Goal: Information Seeking & Learning: Compare options

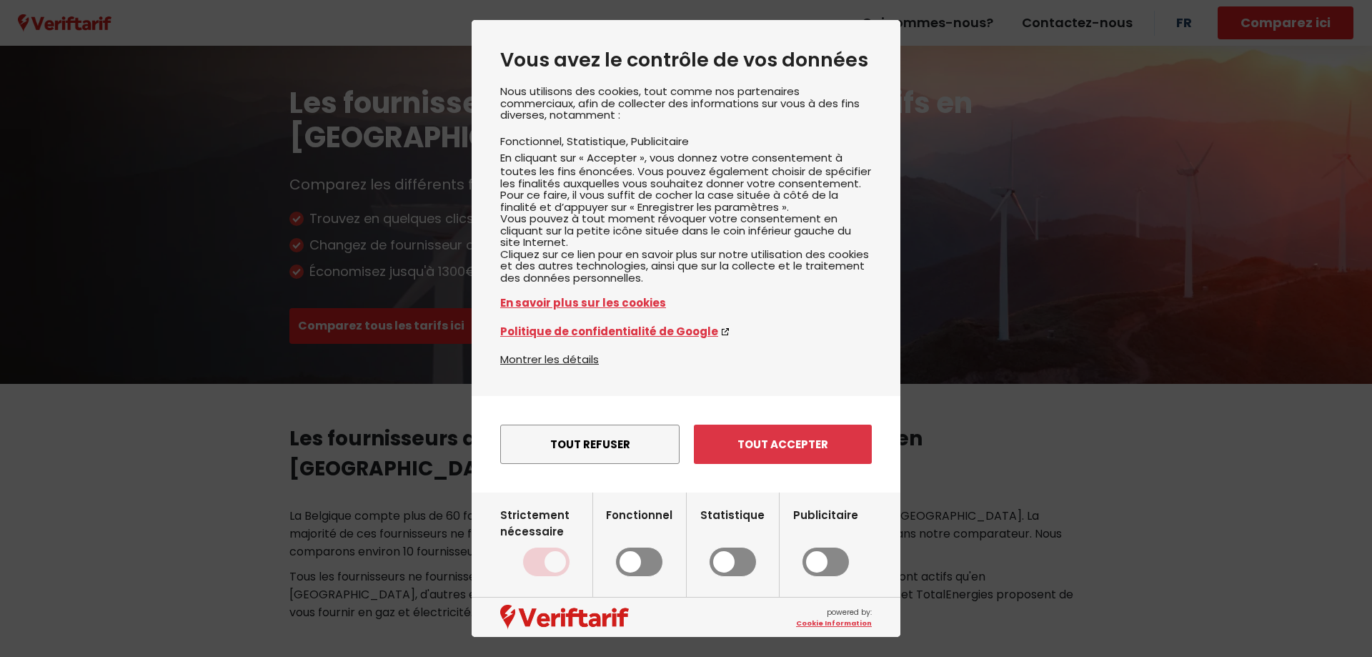
click at [592, 464] on button "Tout refuser" at bounding box center [589, 443] width 179 height 39
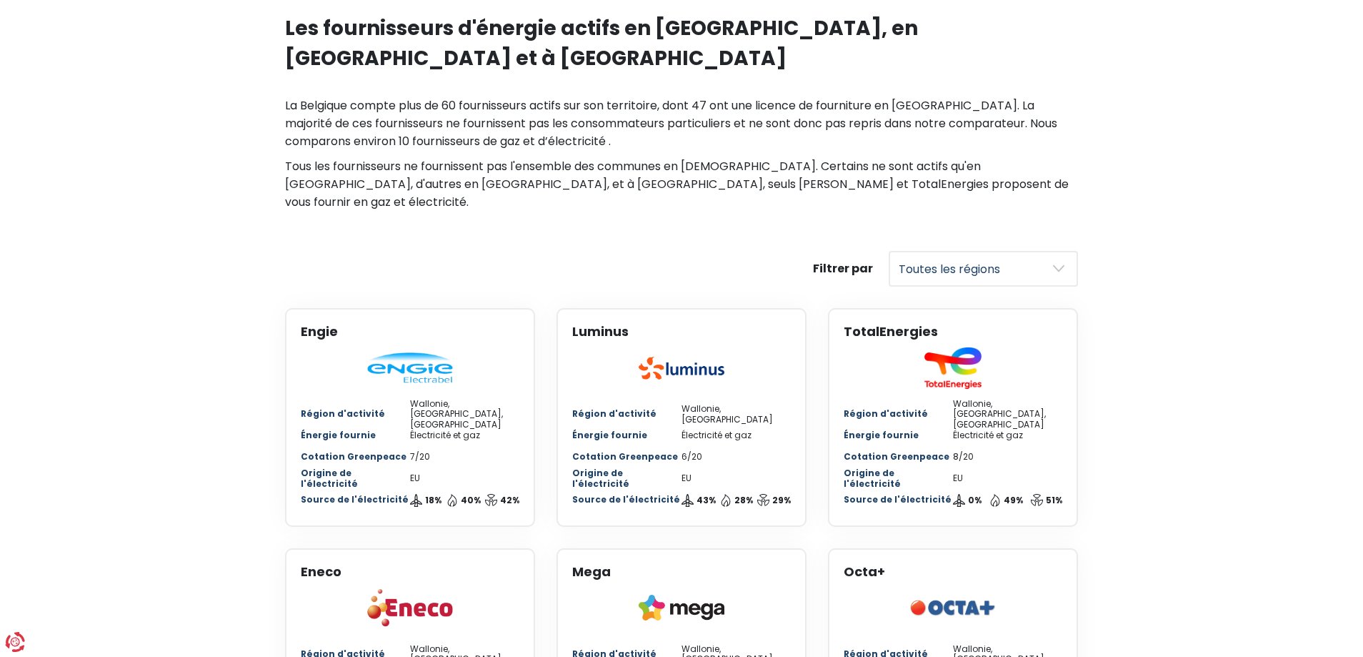
scroll to position [476, 0]
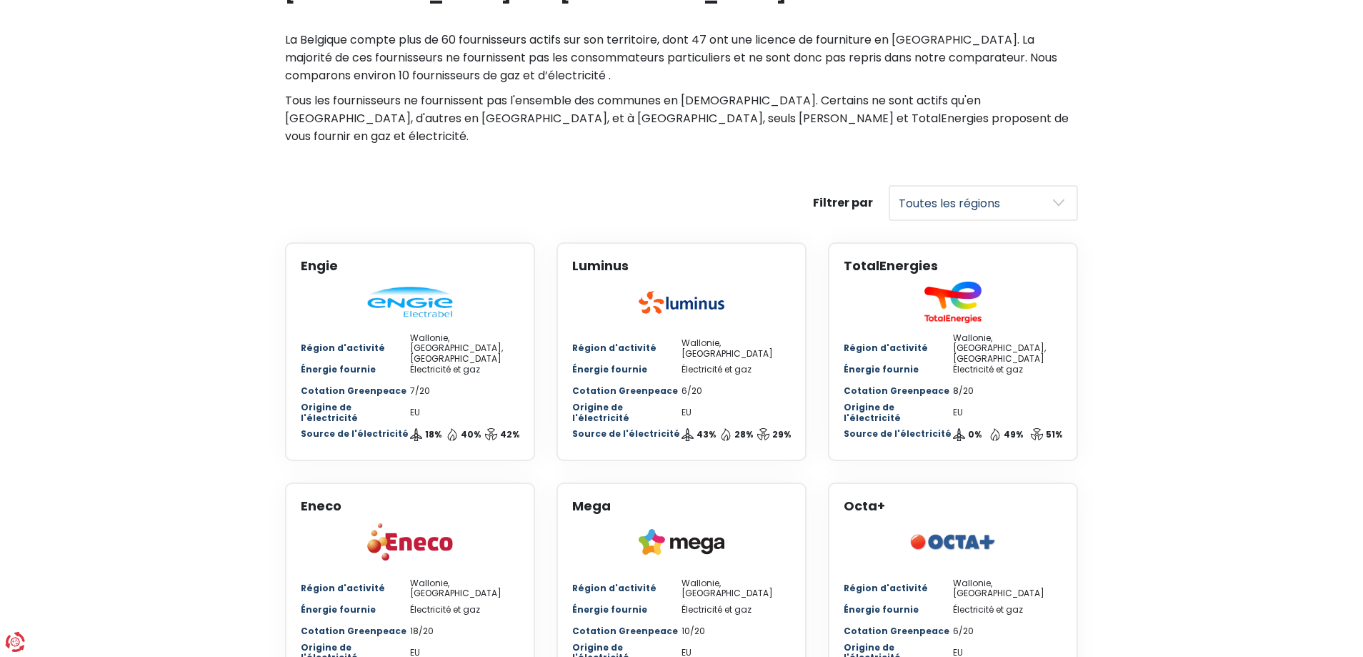
select select "Wallonia"
click at [889, 185] on select "Toutes les régions [GEOGRAPHIC_DATA] [GEOGRAPHIC_DATA]" at bounding box center [983, 203] width 189 height 36
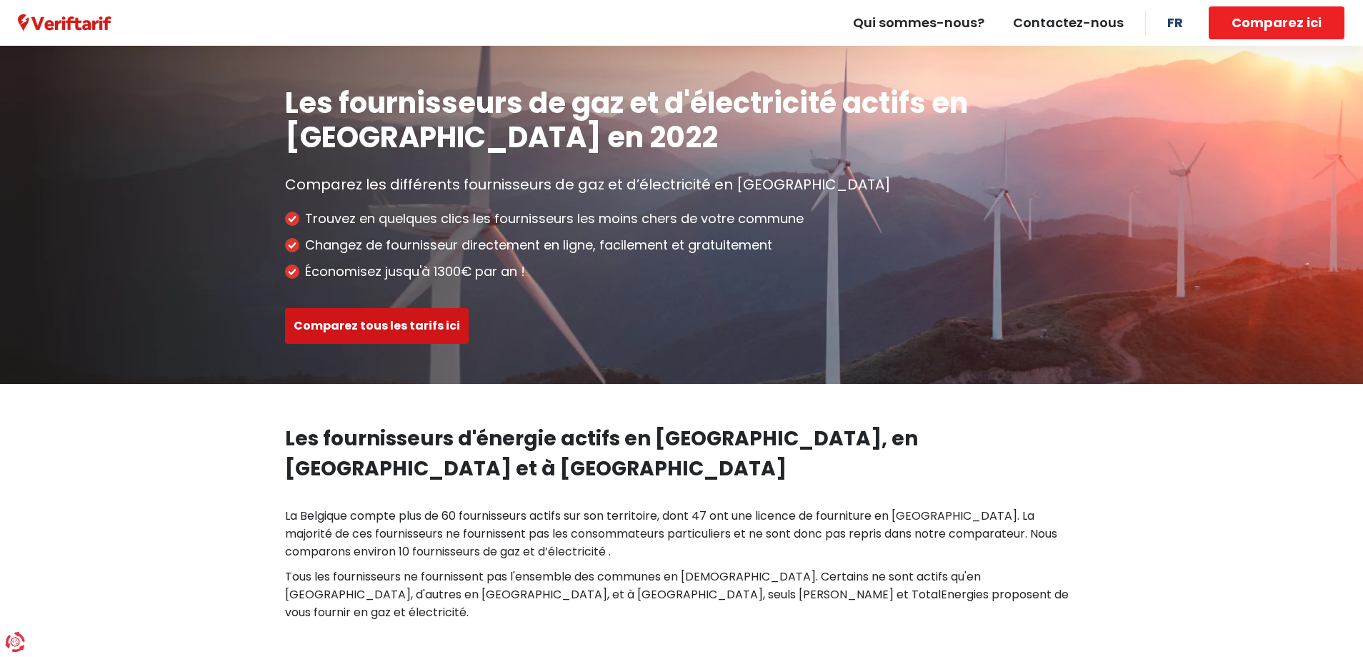
click at [391, 322] on button "Comparez tous les tarifs ici" at bounding box center [377, 326] width 184 height 36
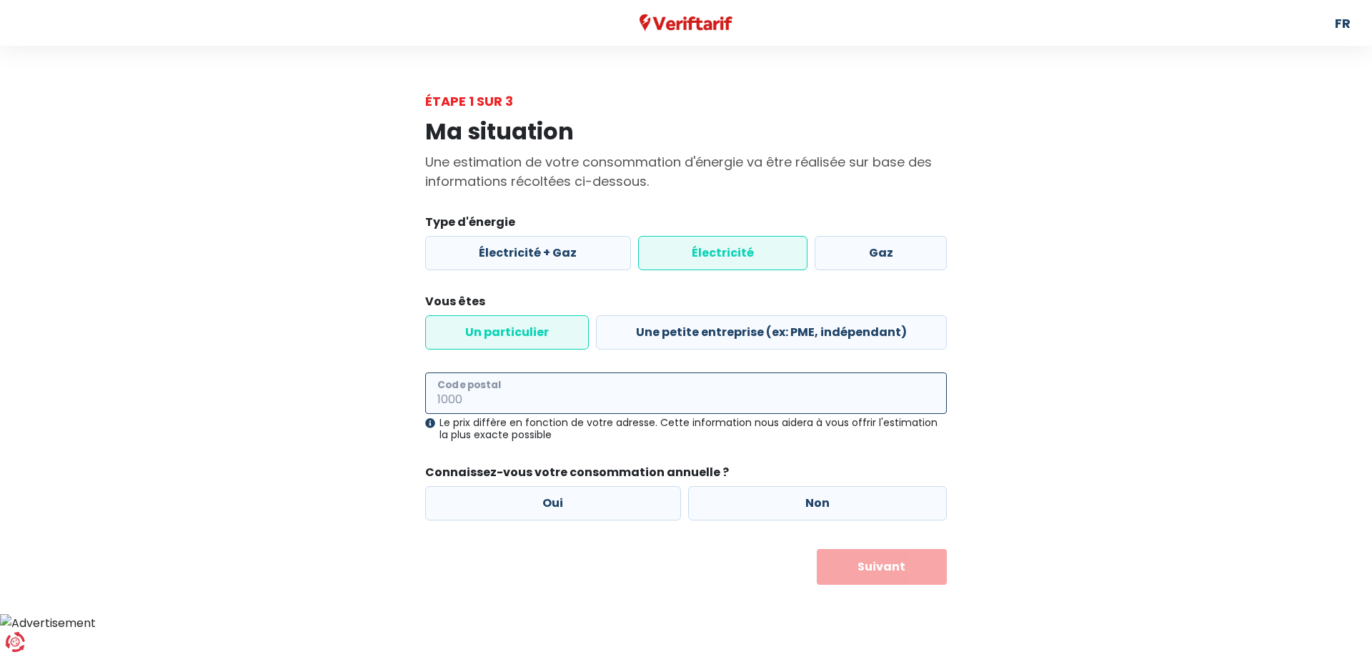
click at [494, 392] on input "Code postal" at bounding box center [686, 392] width 522 height 41
click at [454, 398] on input "Code postal" at bounding box center [686, 392] width 522 height 41
click at [444, 388] on input "Code postal" at bounding box center [686, 392] width 522 height 41
